Goal: Find specific page/section: Find specific page/section

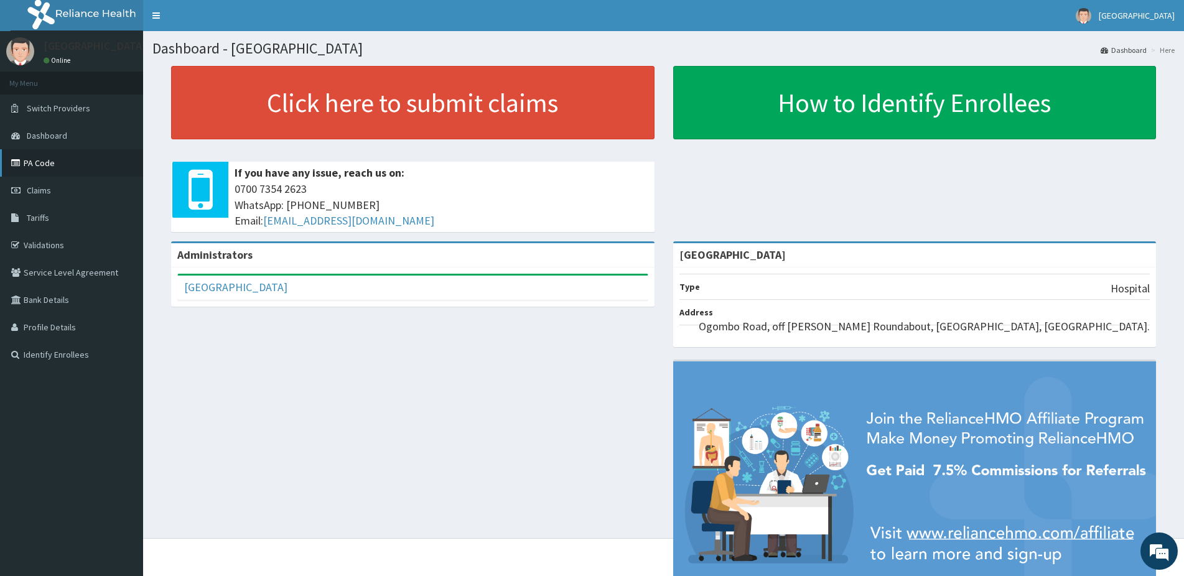
click at [35, 162] on link "PA Code" at bounding box center [71, 162] width 143 height 27
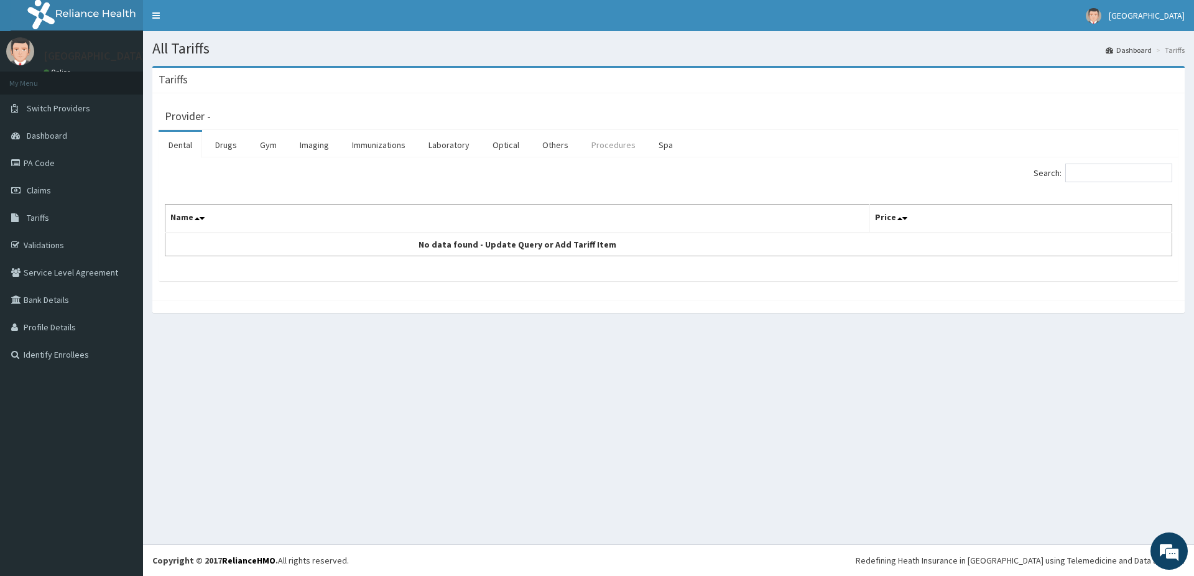
click at [601, 146] on link "Procedures" at bounding box center [614, 145] width 64 height 26
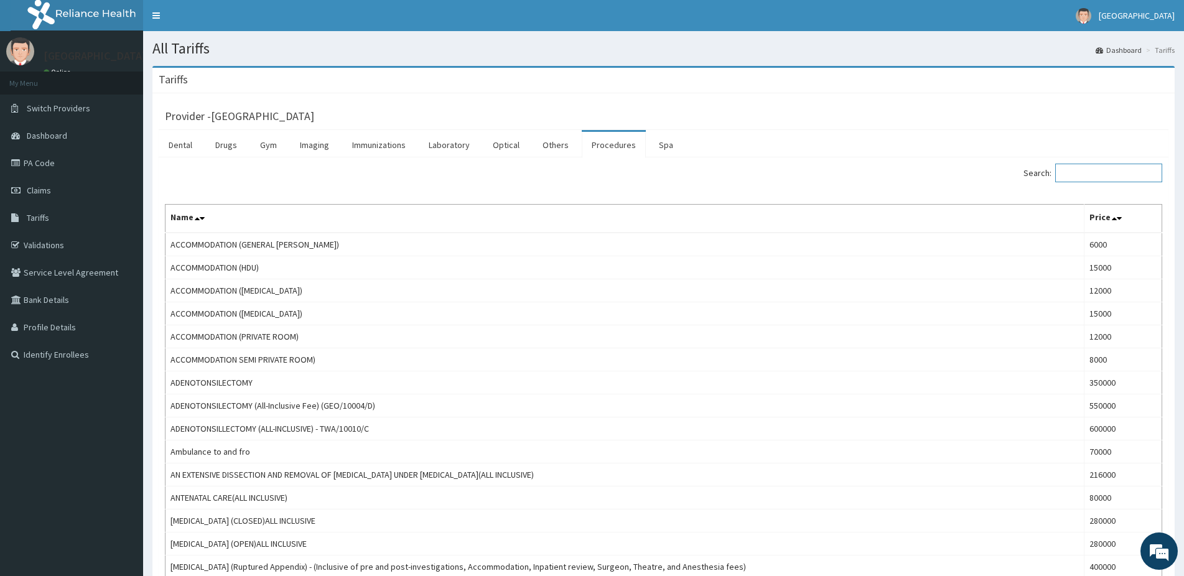
click at [1111, 173] on input "Search:" at bounding box center [1108, 173] width 107 height 19
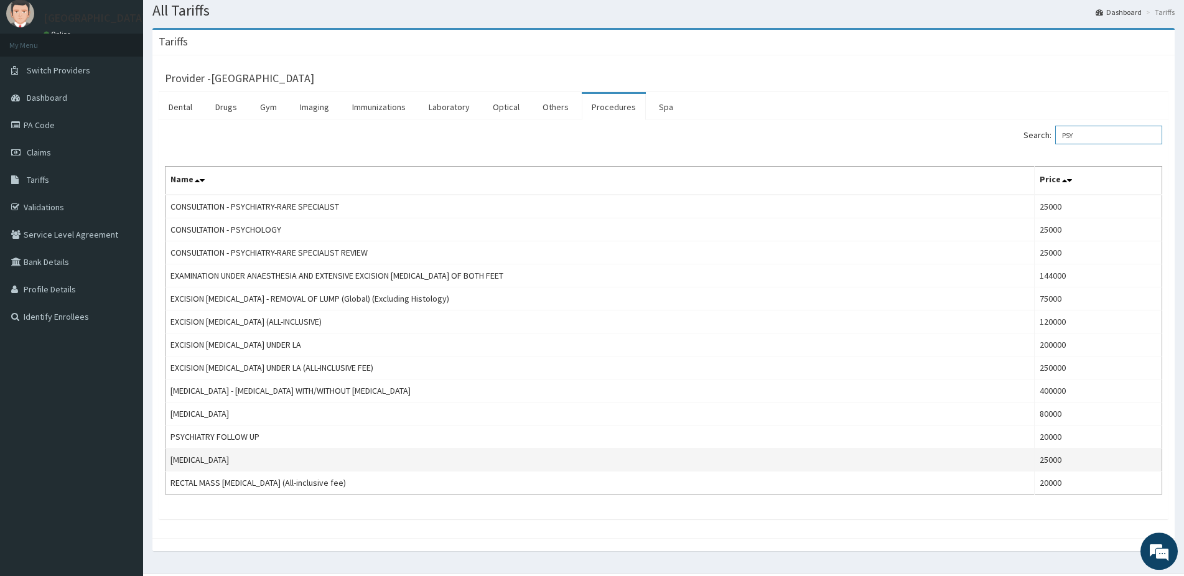
scroll to position [63, 0]
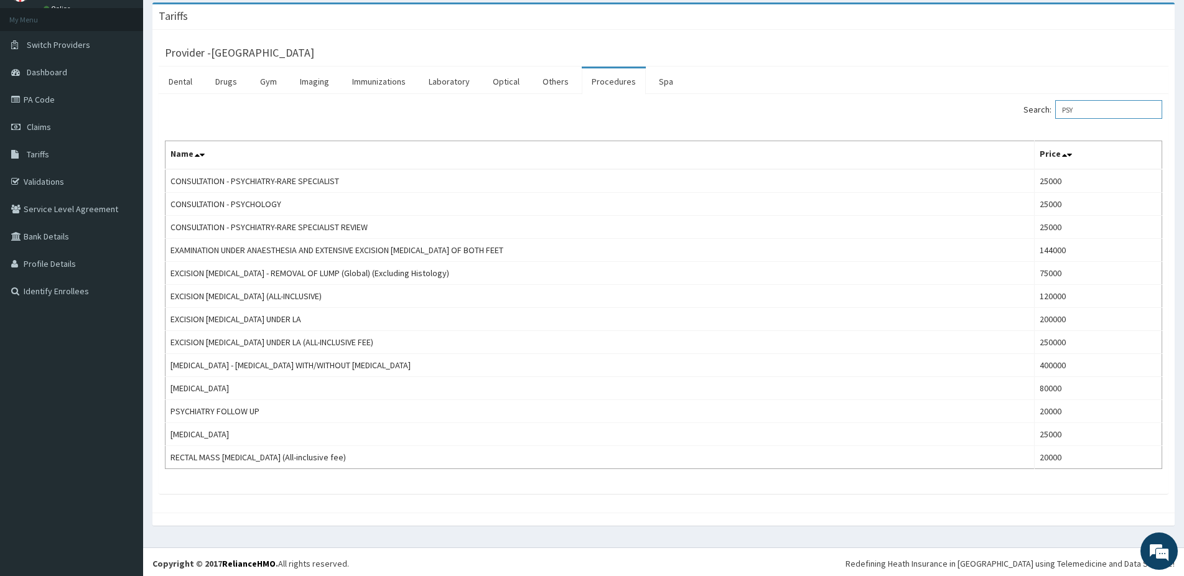
type input "PSY"
click at [32, 102] on link "PA Code" at bounding box center [71, 99] width 143 height 27
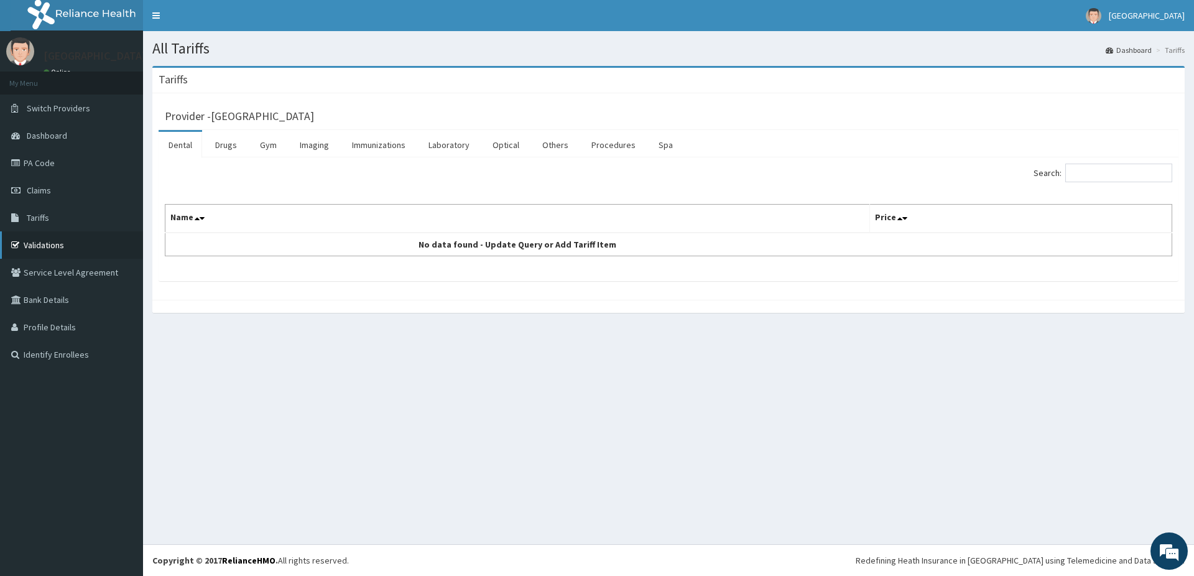
click at [39, 238] on link "Validations" at bounding box center [71, 244] width 143 height 27
